Goal: Information Seeking & Learning: Learn about a topic

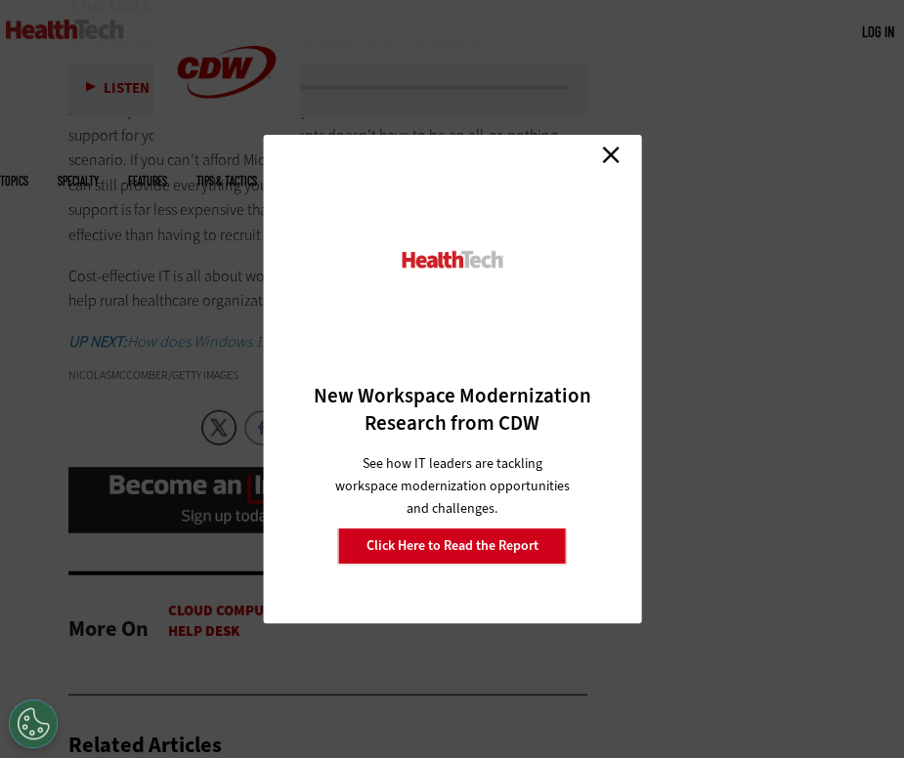
scroll to position [2784, 0]
click at [614, 147] on link "Close" at bounding box center [610, 154] width 29 height 29
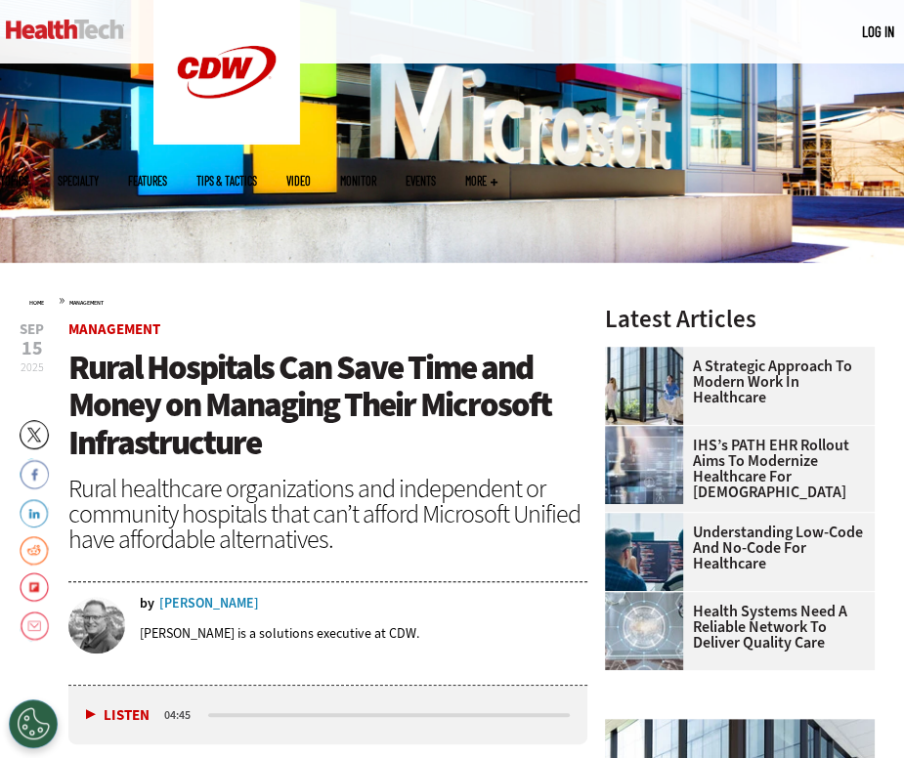
scroll to position [229, 0]
